Goal: Check status: Check status

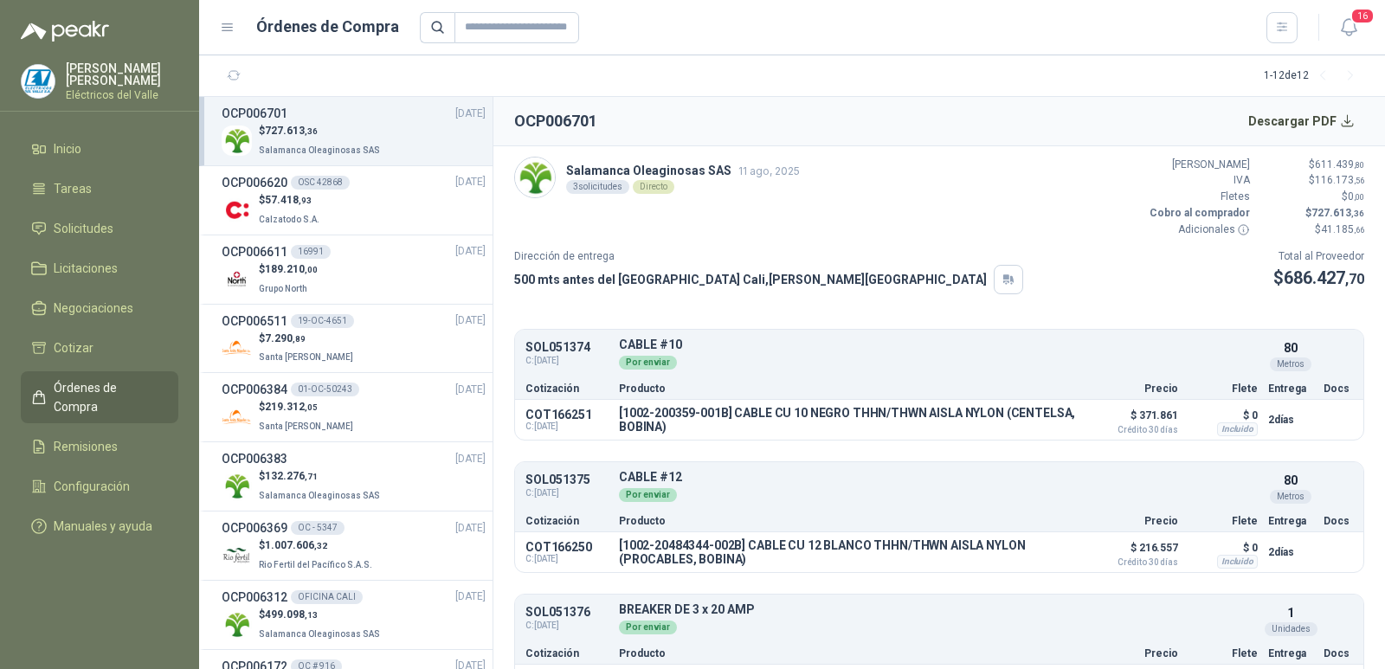
click at [1000, 24] on div at bounding box center [859, 27] width 878 height 31
click at [1203, 351] on button "Detalles" at bounding box center [1216, 354] width 81 height 23
click at [590, 119] on h2 "OCP006701" at bounding box center [555, 121] width 83 height 24
click at [342, 129] on p "$ 727.613 ,36" at bounding box center [321, 131] width 125 height 16
click at [290, 122] on div "OCP006701 [DATE]" at bounding box center [354, 113] width 264 height 19
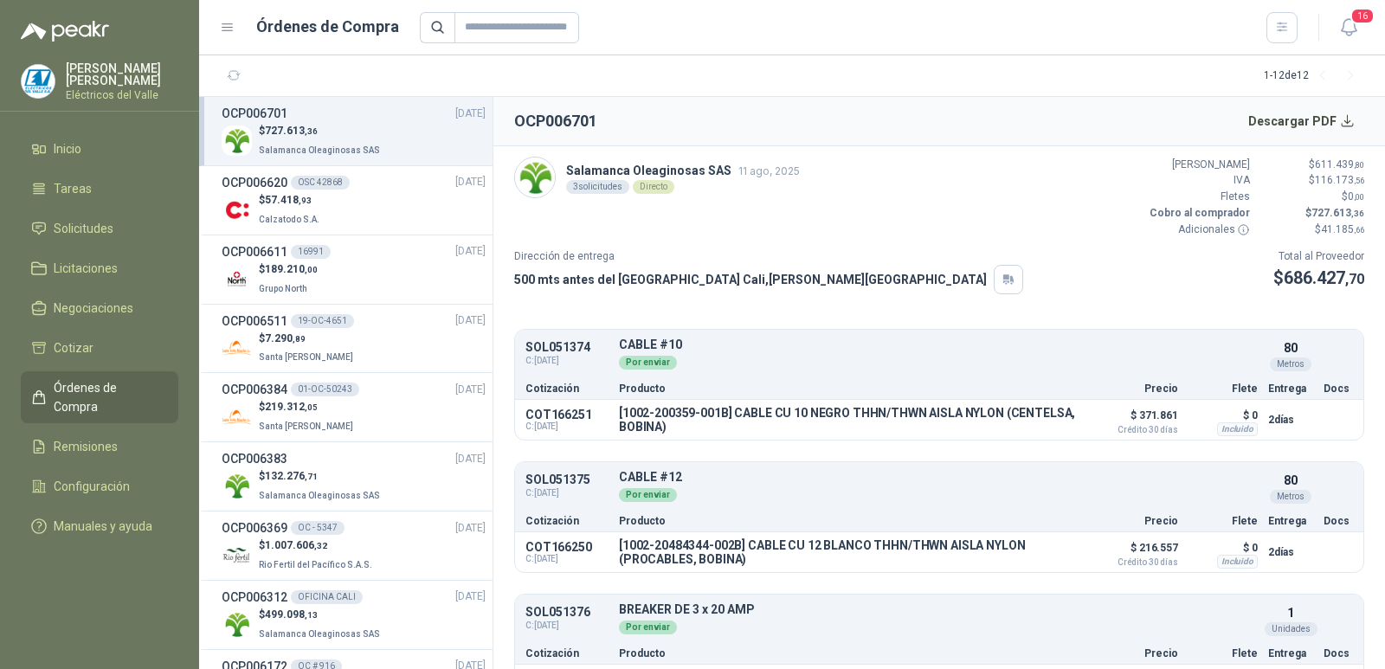
click at [273, 112] on h3 "OCP006701" at bounding box center [255, 113] width 66 height 19
click at [357, 143] on p "Salamanca Oleaginosas SAS" at bounding box center [321, 148] width 125 height 19
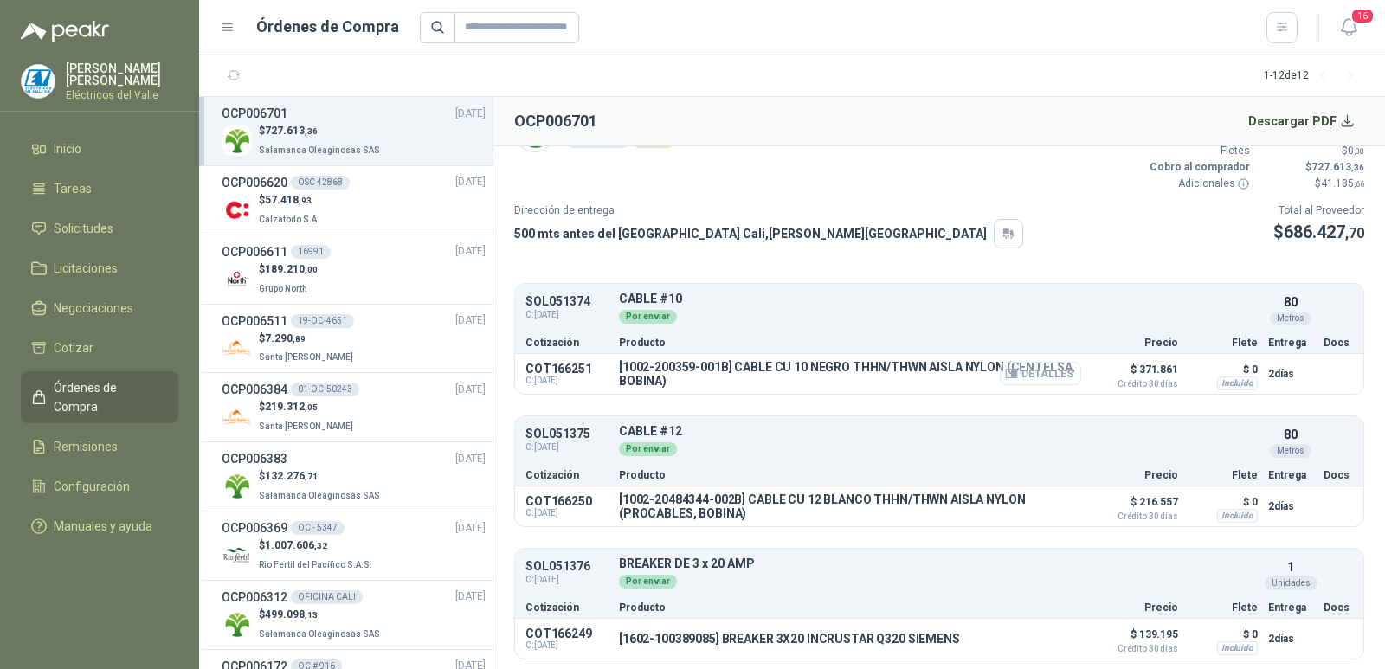
click at [1045, 367] on button "Detalles" at bounding box center [1039, 373] width 81 height 23
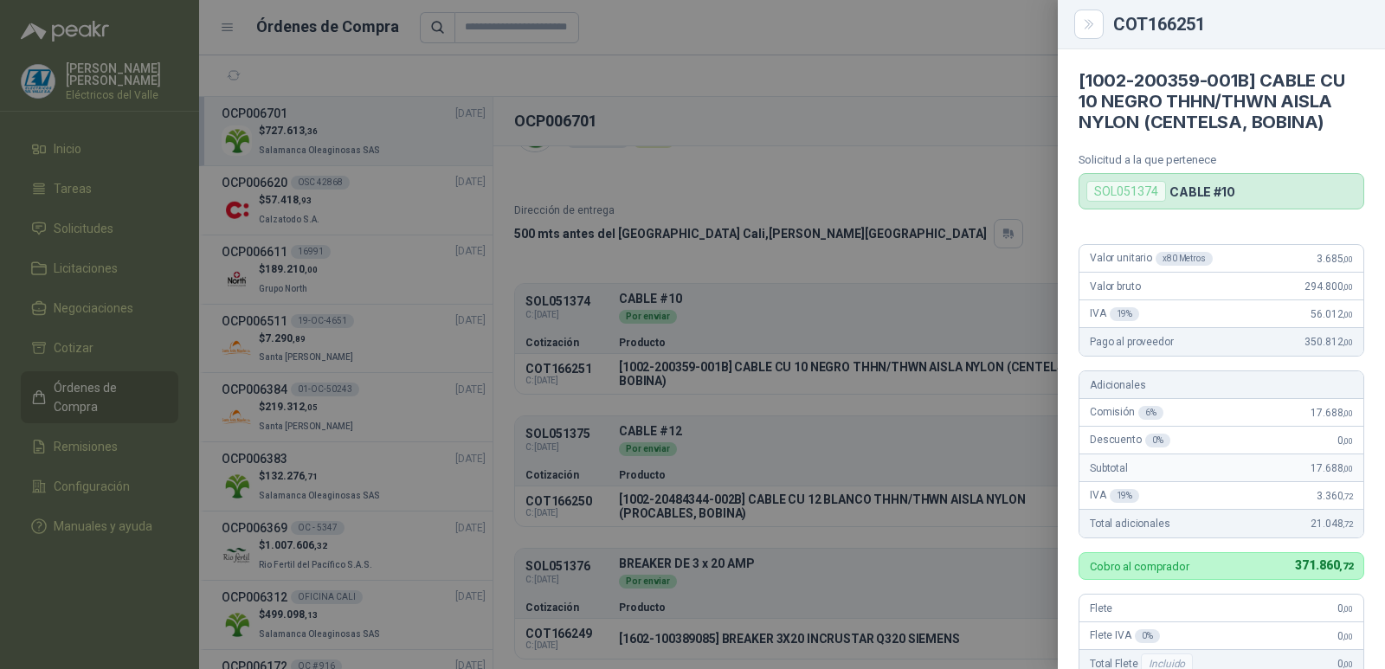
click at [923, 107] on div at bounding box center [692, 334] width 1385 height 669
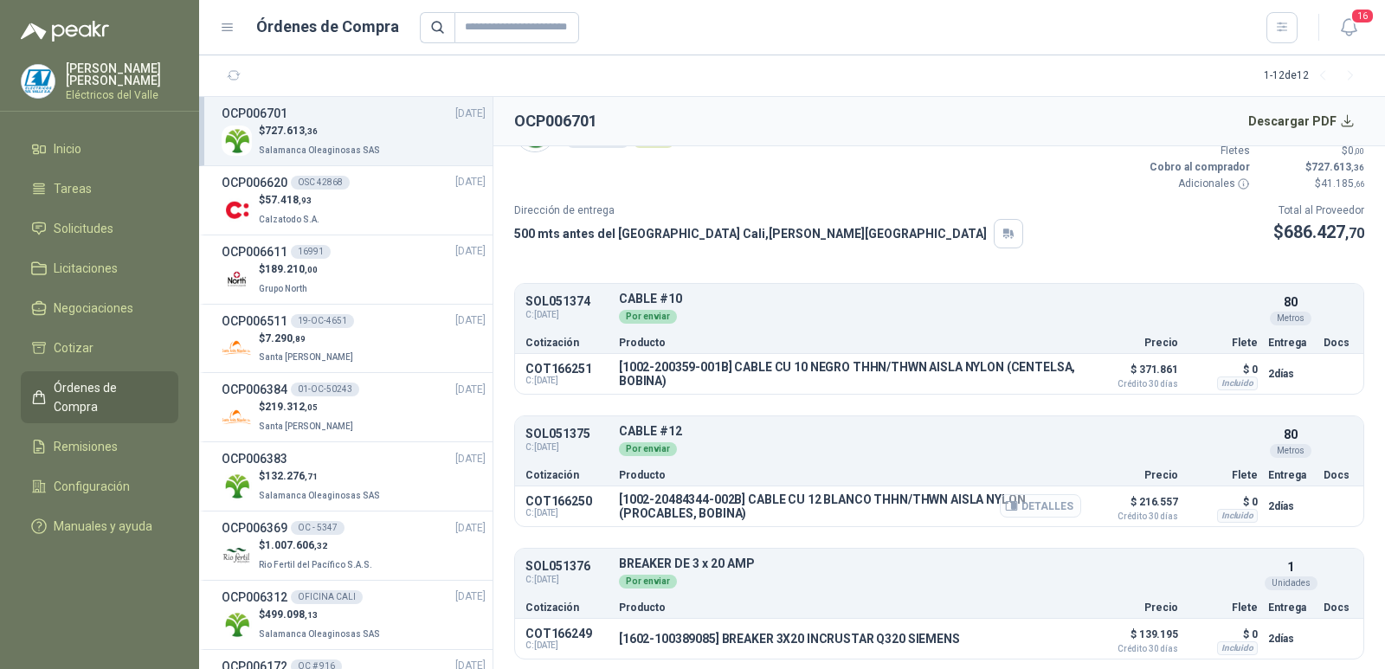
click at [1026, 504] on button "Detalles" at bounding box center [1039, 505] width 81 height 23
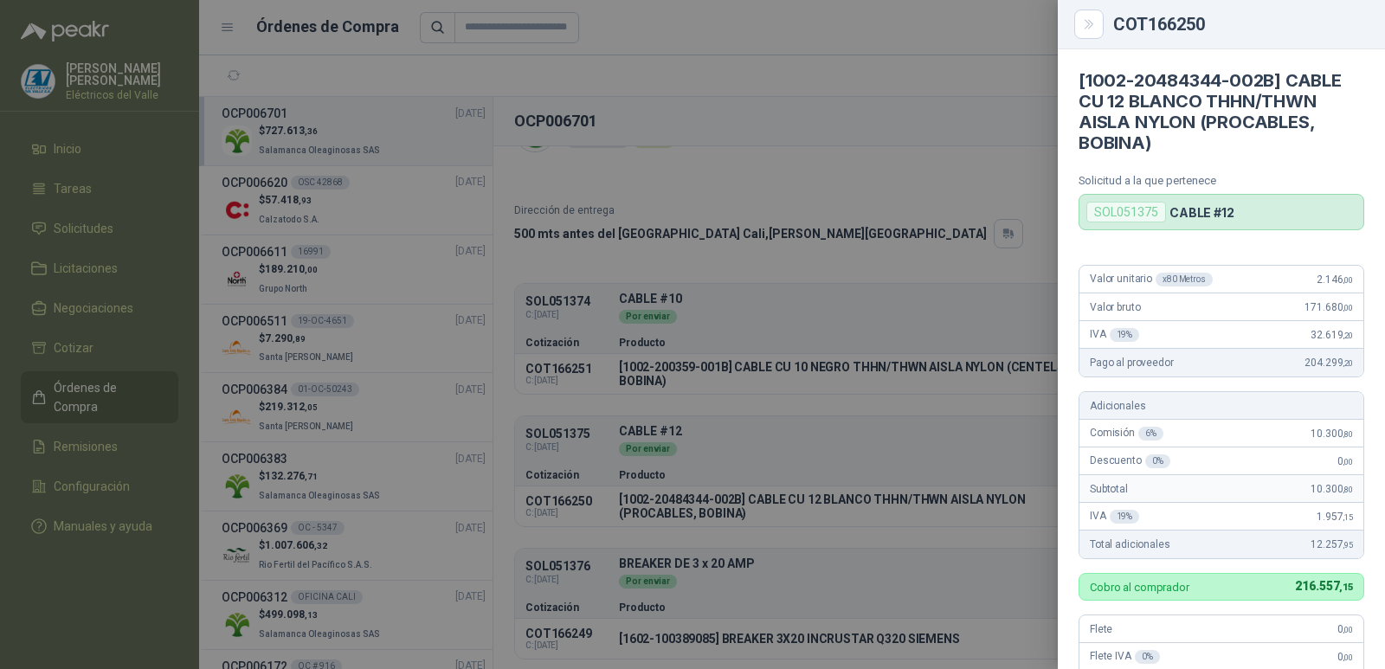
click at [803, 146] on div at bounding box center [692, 334] width 1385 height 669
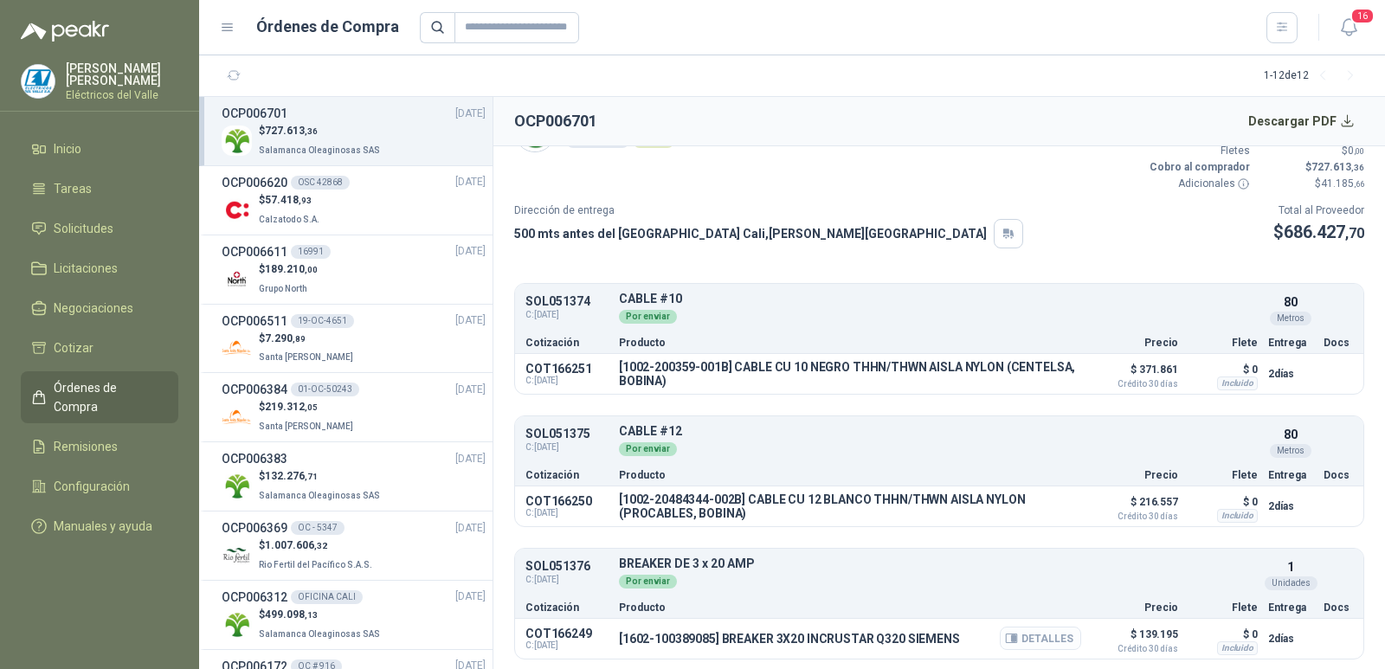
click at [1038, 636] on button "Detalles" at bounding box center [1039, 638] width 81 height 23
